Goal: Information Seeking & Learning: Check status

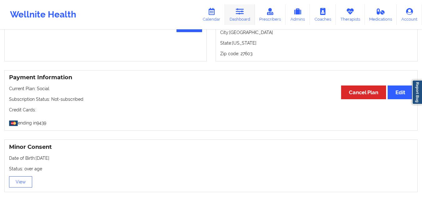
click at [242, 15] on link "Dashboard" at bounding box center [240, 14] width 30 height 21
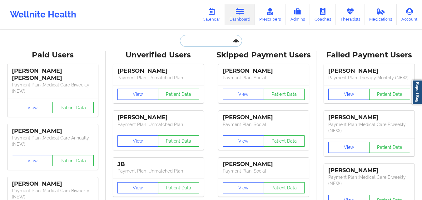
click at [200, 42] on input "text" at bounding box center [211, 41] width 62 height 12
paste input "[EMAIL_ADDRESS][DOMAIN_NAME]"
type input "[EMAIL_ADDRESS][DOMAIN_NAME]"
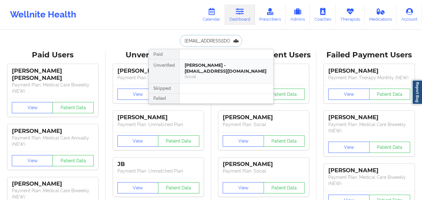
click at [208, 74] on div "[PERSON_NAME] - [EMAIL_ADDRESS][DOMAIN_NAME]" at bounding box center [227, 69] width 84 height 12
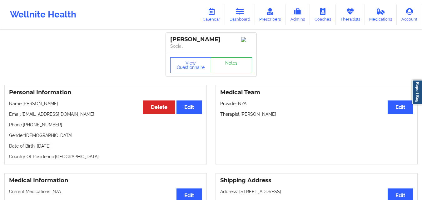
click at [238, 71] on link "Notes" at bounding box center [231, 66] width 41 height 16
drag, startPoint x: 22, startPoint y: 118, endPoint x: 79, endPoint y: 117, distance: 57.5
click at [79, 117] on p "Email: [EMAIL_ADDRESS][DOMAIN_NAME]" at bounding box center [105, 114] width 193 height 6
copy p "[EMAIL_ADDRESS][DOMAIN_NAME]"
click at [239, 15] on icon at bounding box center [240, 11] width 8 height 7
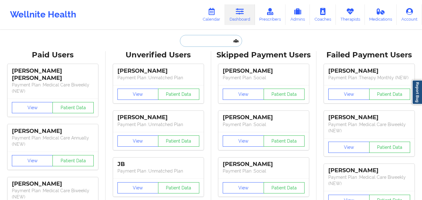
click at [207, 39] on input "text" at bounding box center [211, 41] width 62 height 12
paste input "[EMAIL_ADDRESS][DOMAIN_NAME]"
type input "[EMAIL_ADDRESS][DOMAIN_NAME]"
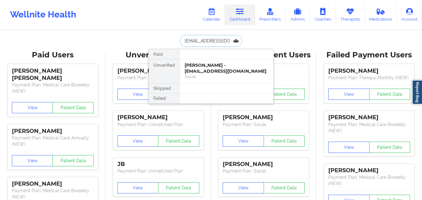
scroll to position [0, 2]
click at [213, 73] on div "[PERSON_NAME] - [EMAIL_ADDRESS][DOMAIN_NAME]" at bounding box center [227, 69] width 84 height 12
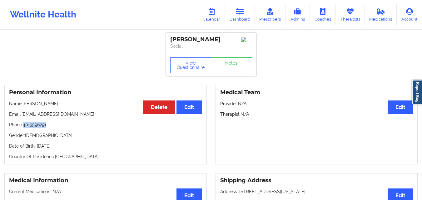
drag, startPoint x: 24, startPoint y: 127, endPoint x: 51, endPoint y: 130, distance: 27.6
click at [51, 128] on p "Phone: [PHONE_NUMBER]" at bounding box center [105, 125] width 193 height 6
copy p "4013596291"
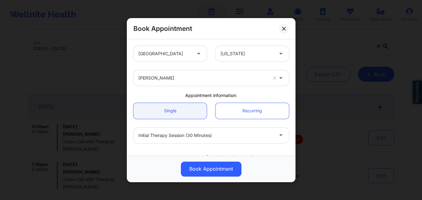
scroll to position [208, 0]
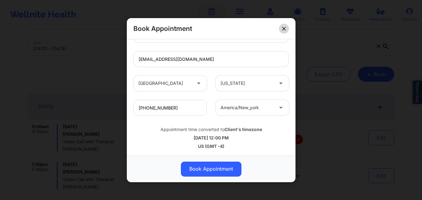
click at [285, 32] on button at bounding box center [284, 28] width 10 height 10
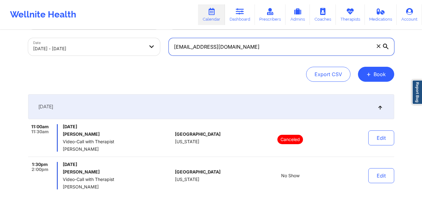
click at [244, 51] on input "jarmicpay2011@hotmail.com" at bounding box center [282, 47] width 226 height 18
paste input "(850) 242-9471"
type input "(850) 242-9471"
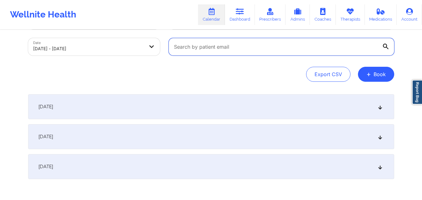
paste input "[EMAIL_ADDRESS][DOMAIN_NAME]"
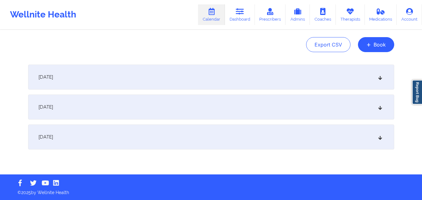
type input "[EMAIL_ADDRESS][DOMAIN_NAME]"
click at [157, 116] on div "October 4, 2025" at bounding box center [211, 107] width 366 height 25
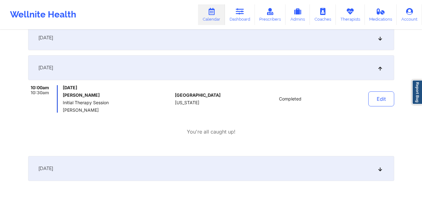
scroll to position [110, 0]
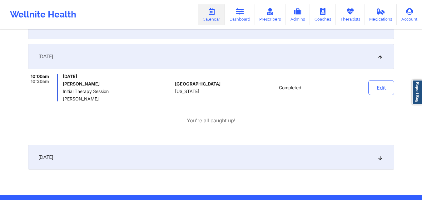
click at [149, 162] on div "October 5, 2025" at bounding box center [211, 157] width 366 height 25
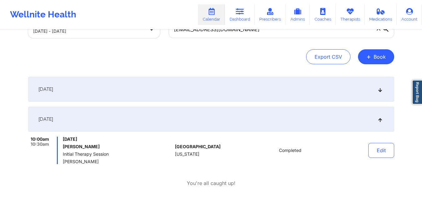
scroll to position [46, 0]
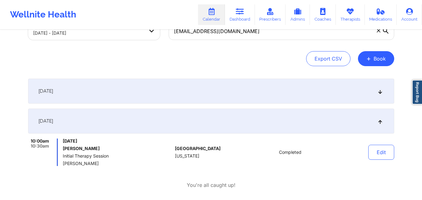
click at [154, 93] on div "October 3, 2025" at bounding box center [211, 91] width 366 height 25
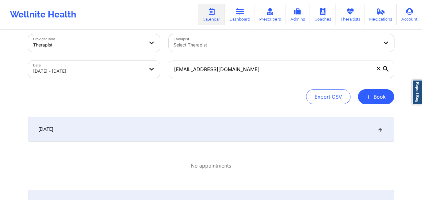
scroll to position [4, 0]
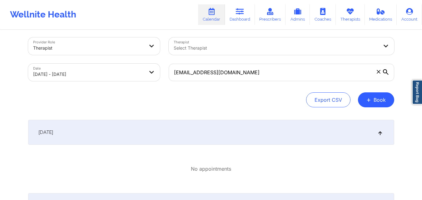
select select "2025-9"
select select "2025-10"
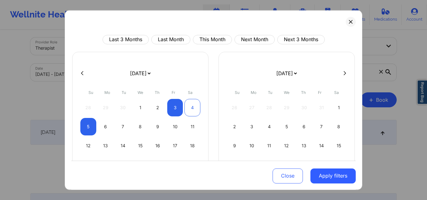
click at [188, 109] on div "4" at bounding box center [192, 108] width 16 height 18
select select "2025-9"
select select "2025-10"
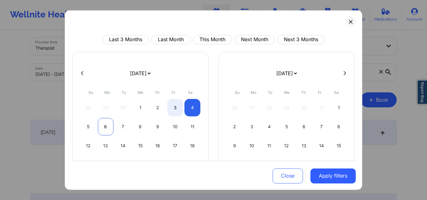
select select "2025-9"
select select "2025-10"
select select "2025-9"
select select "2025-10"
click at [117, 128] on div "7" at bounding box center [123, 127] width 16 height 18
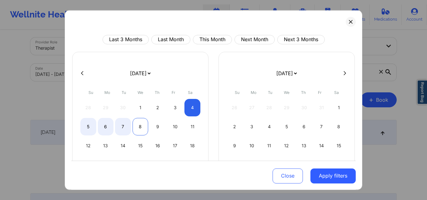
select select "2025-9"
select select "2025-10"
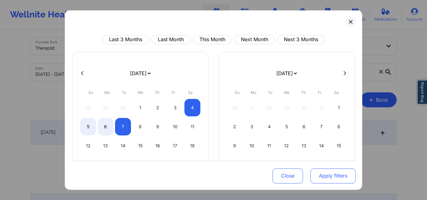
click at [323, 174] on button "Apply filters" at bounding box center [332, 176] width 45 height 15
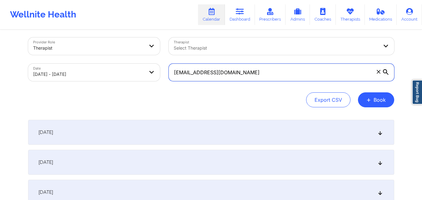
click at [270, 73] on input "[EMAIL_ADDRESS][DOMAIN_NAME]" at bounding box center [282, 73] width 226 height 18
paste input "xcorinnexjcx"
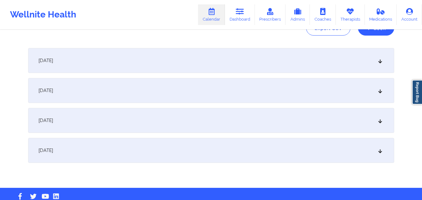
scroll to position [83, 0]
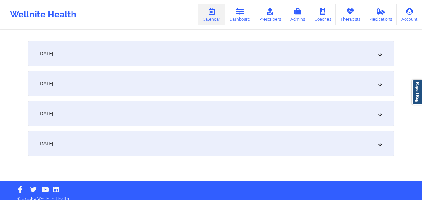
type input "[EMAIL_ADDRESS][DOMAIN_NAME]"
click at [169, 113] on div "October 6, 2025" at bounding box center [211, 113] width 366 height 25
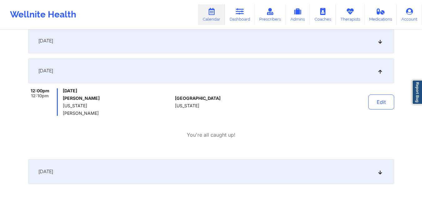
scroll to position [0, 0]
